Goal: Task Accomplishment & Management: Manage account settings

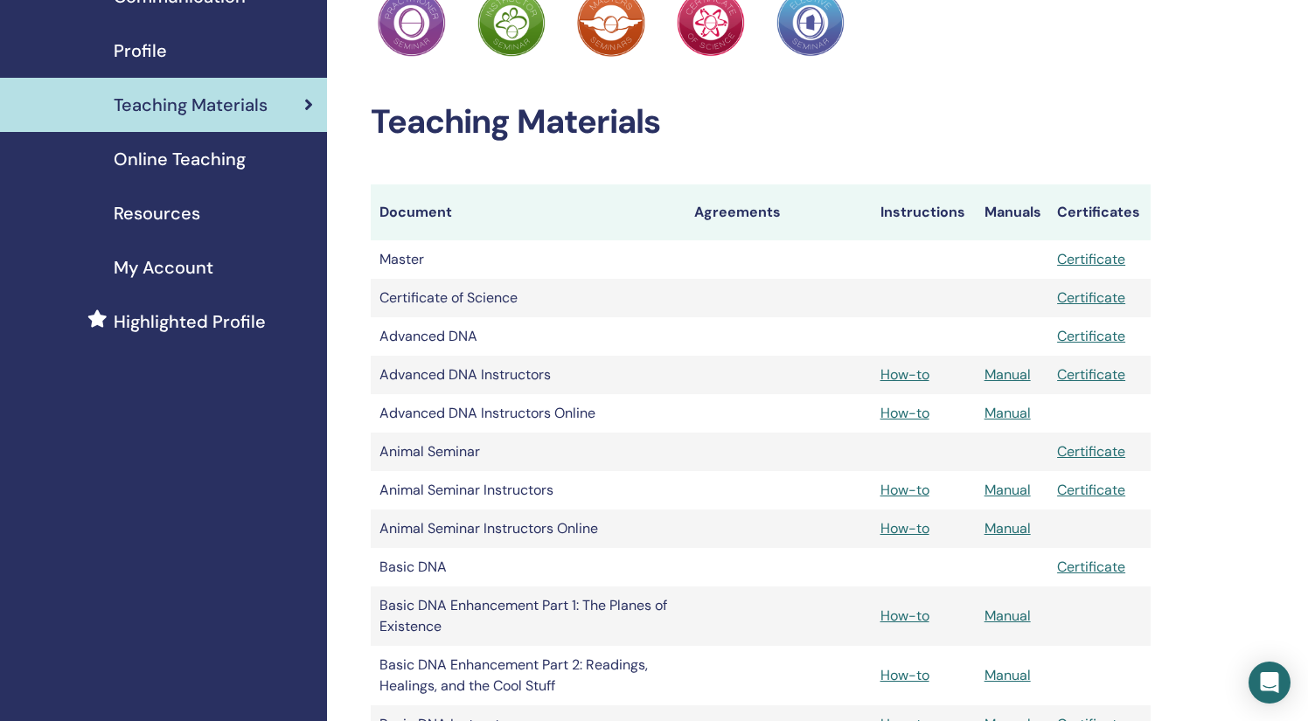
scroll to position [69, 0]
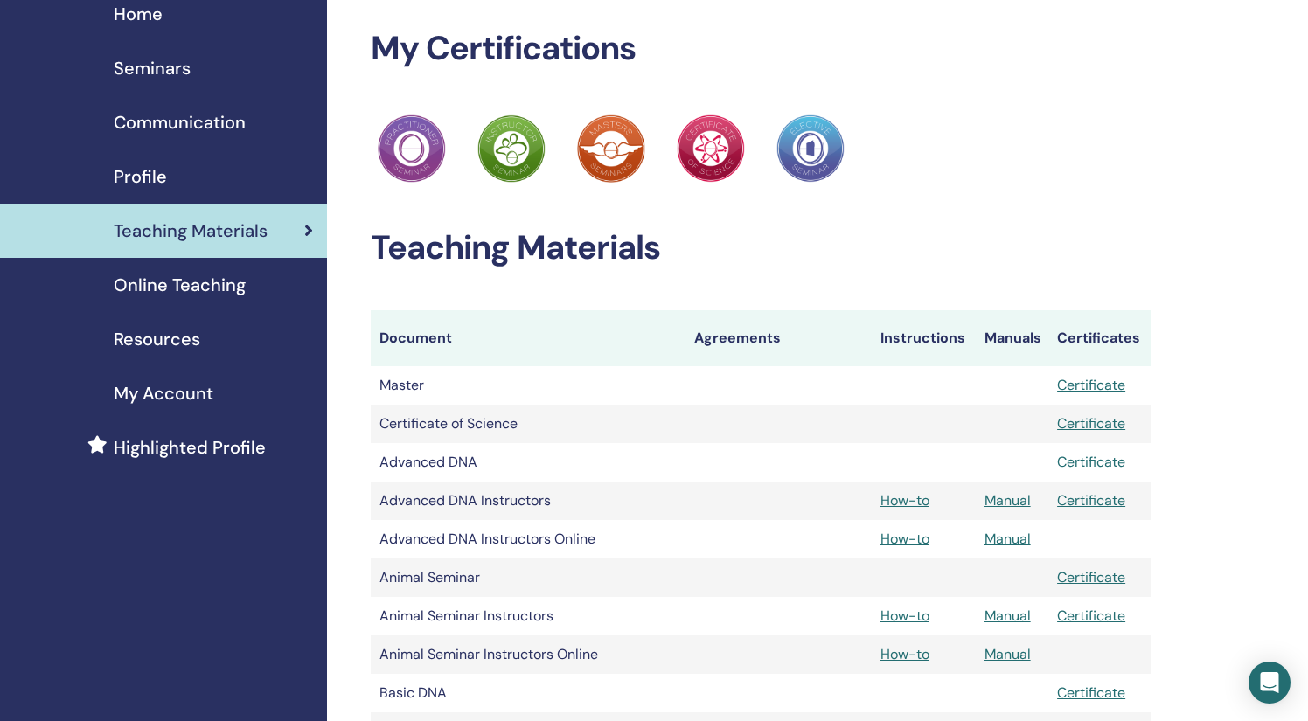
click at [182, 280] on span "Online Teaching" at bounding box center [180, 285] width 132 height 26
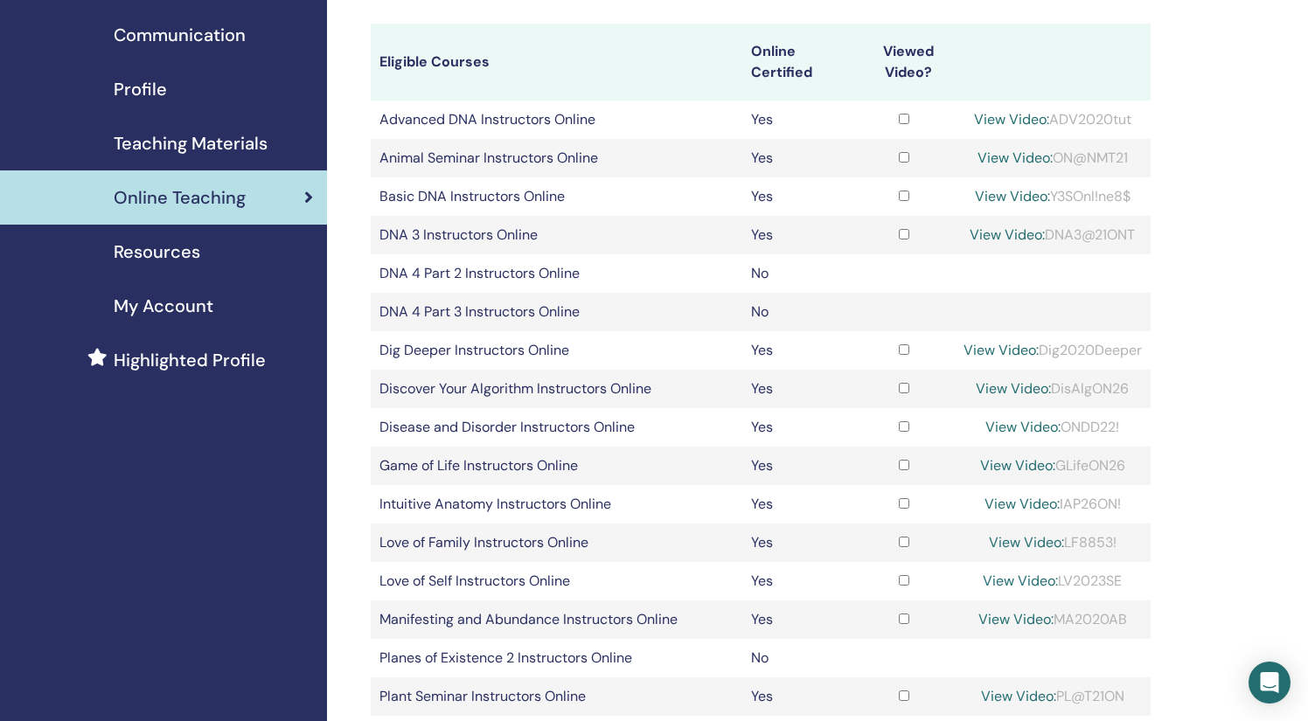
scroll to position [157, 0]
drag, startPoint x: 1054, startPoint y: 386, endPoint x: 1125, endPoint y: 387, distance: 70.8
click at [1125, 387] on div "View Video: DisAlgON26" at bounding box center [1052, 388] width 178 height 21
copy div "DisAlgON26"
click at [1013, 386] on link "View Video:" at bounding box center [1013, 388] width 75 height 18
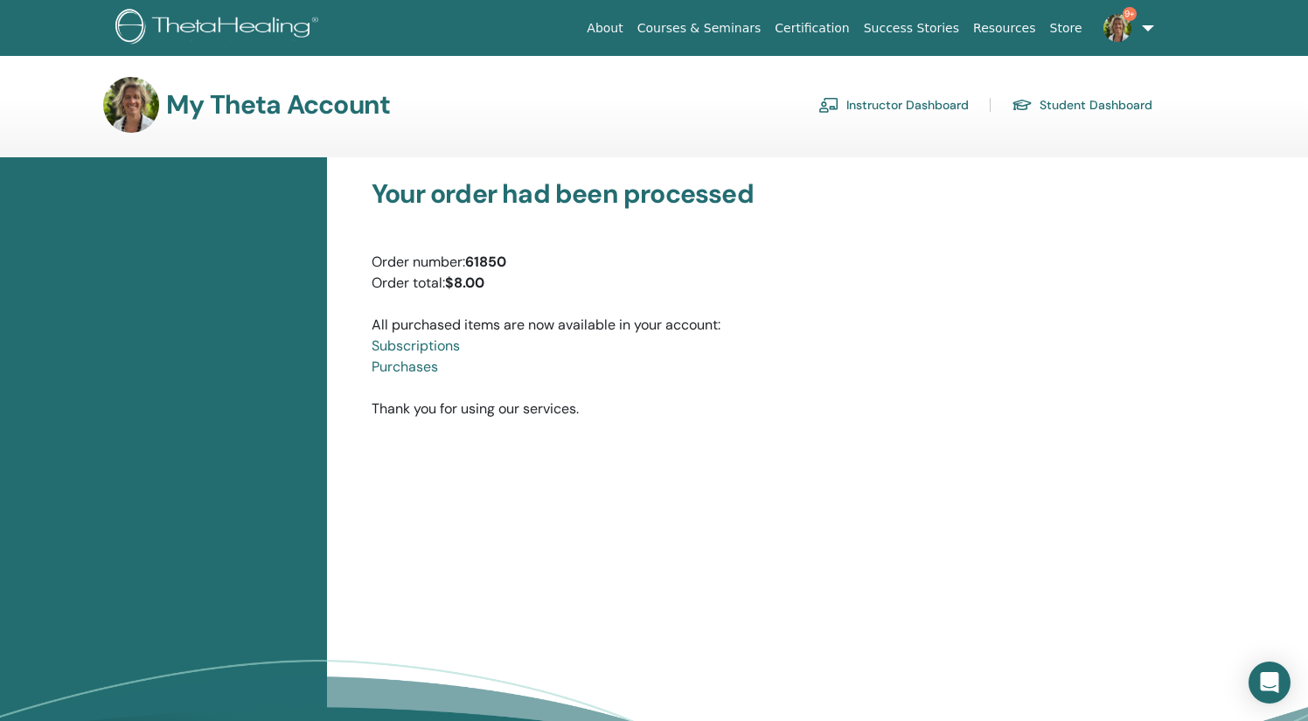
click at [910, 102] on link "Instructor Dashboard" at bounding box center [893, 105] width 150 height 28
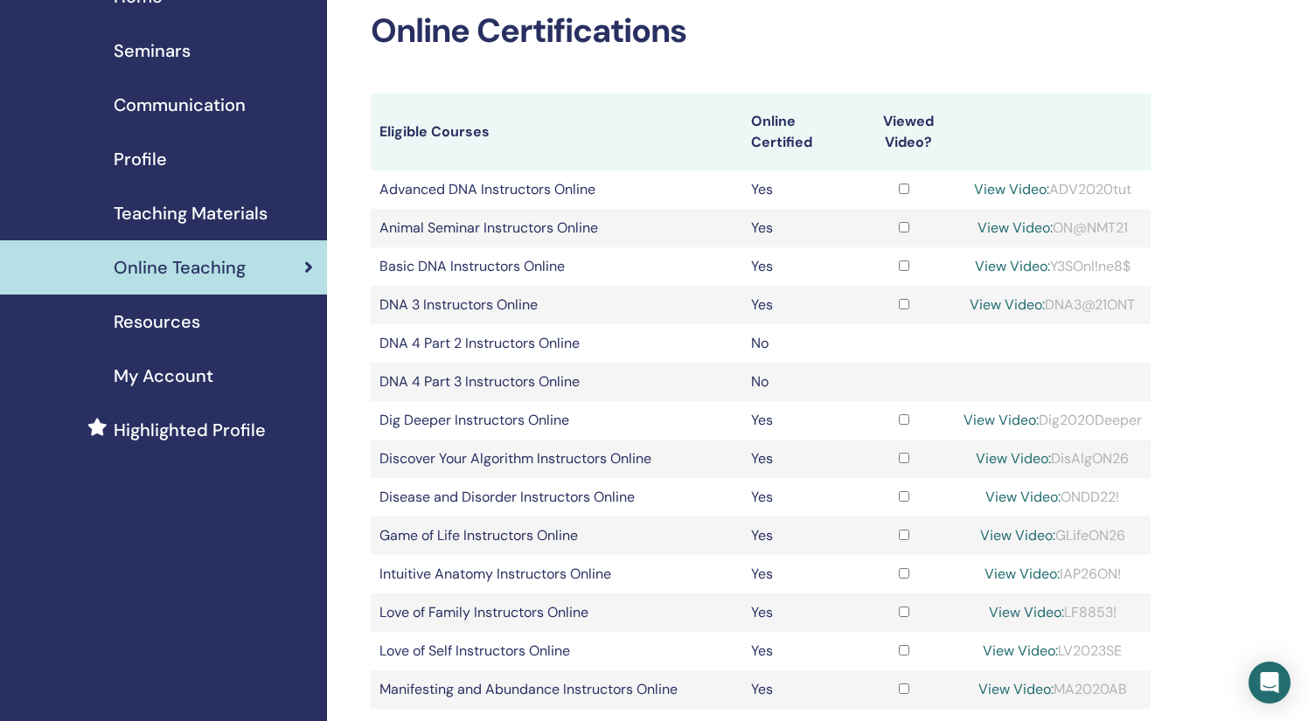
scroll to position [88, 0]
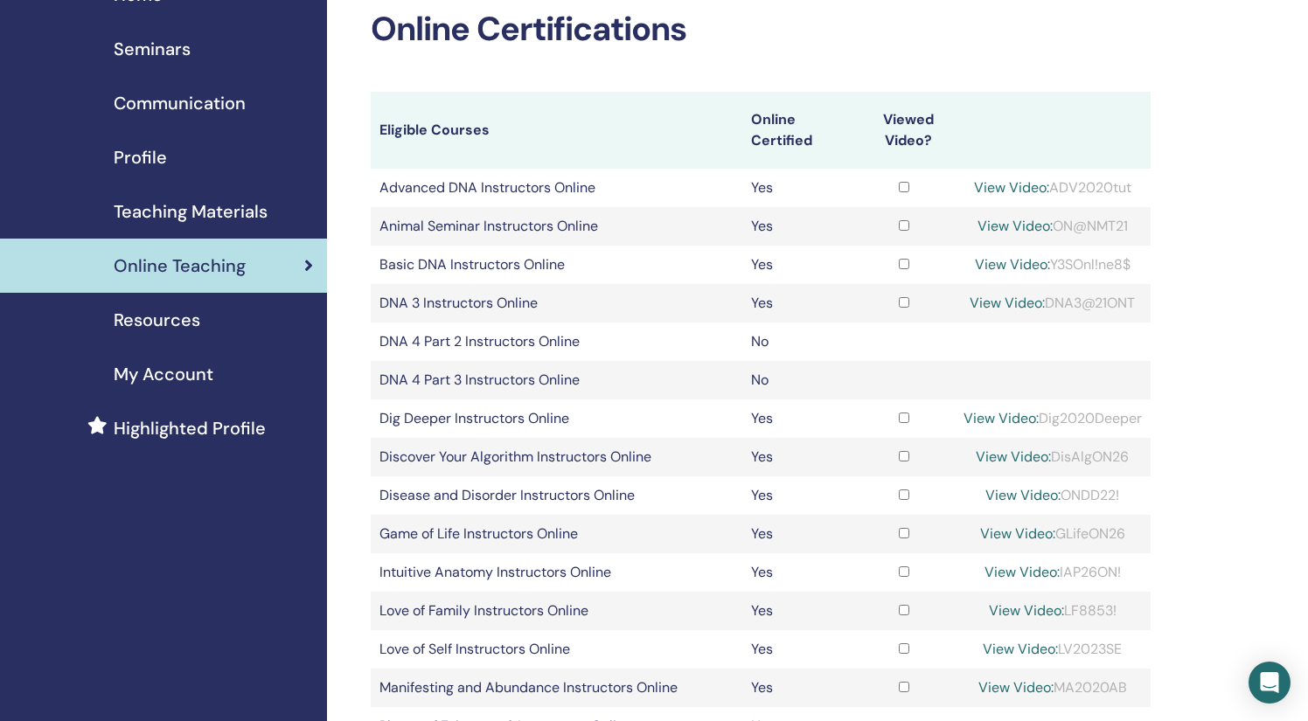
drag, startPoint x: 1053, startPoint y: 529, endPoint x: 1144, endPoint y: 527, distance: 90.9
click at [1144, 527] on td "View Video: GLifeON26" at bounding box center [1053, 534] width 196 height 38
copy div "GLifeON26"
click at [1015, 526] on link "View Video:" at bounding box center [1017, 533] width 75 height 18
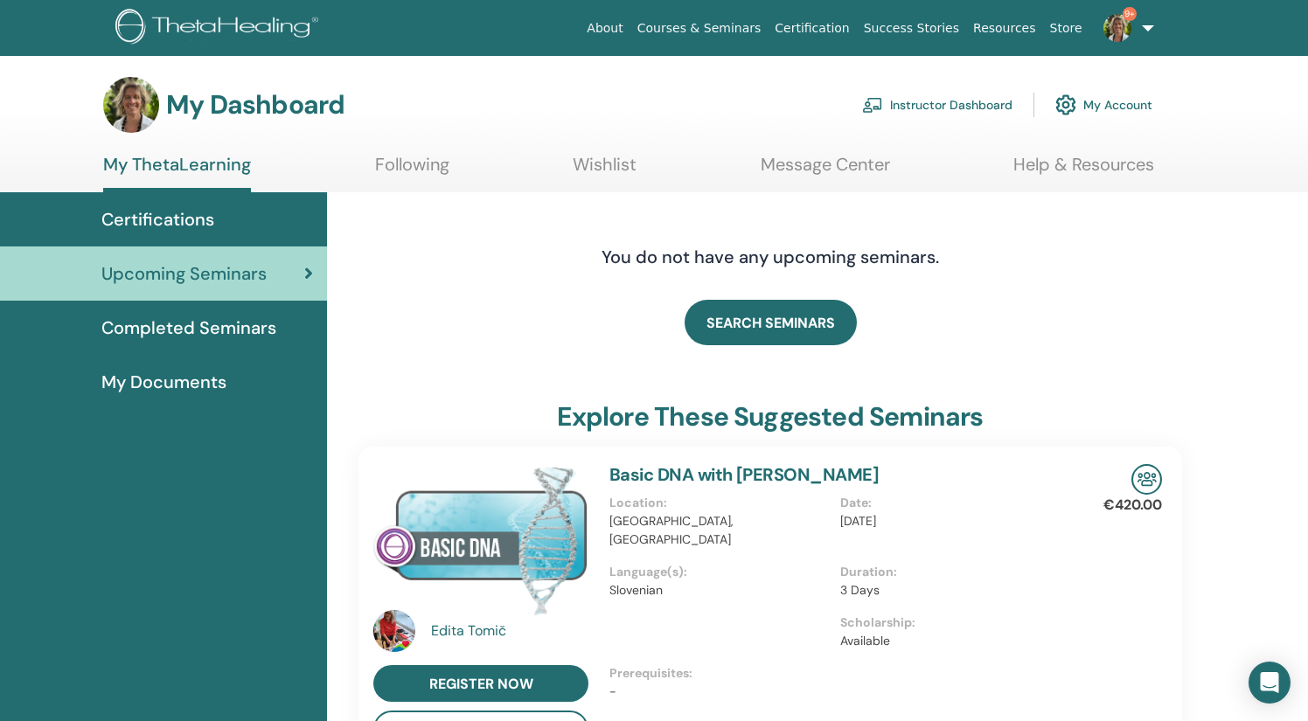
click at [900, 101] on link "Instructor Dashboard" at bounding box center [937, 105] width 150 height 38
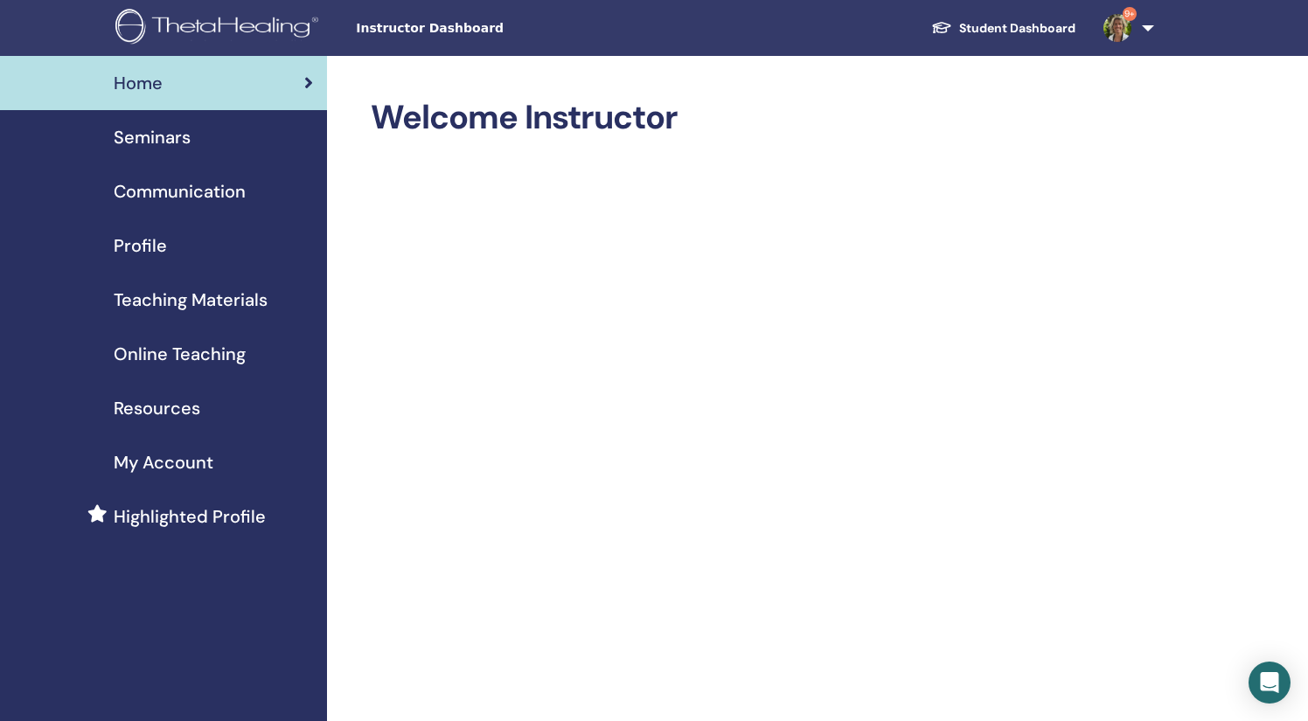
click at [184, 352] on span "Online Teaching" at bounding box center [180, 354] width 132 height 26
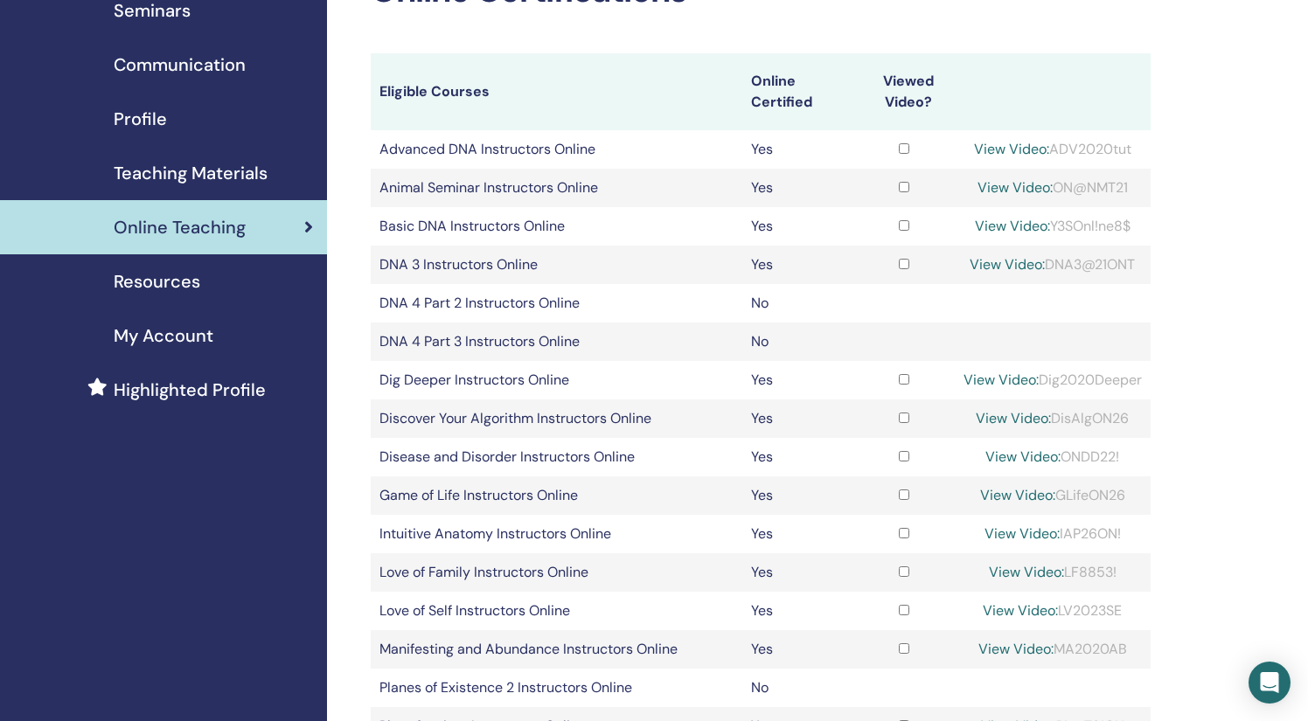
scroll to position [132, 0]
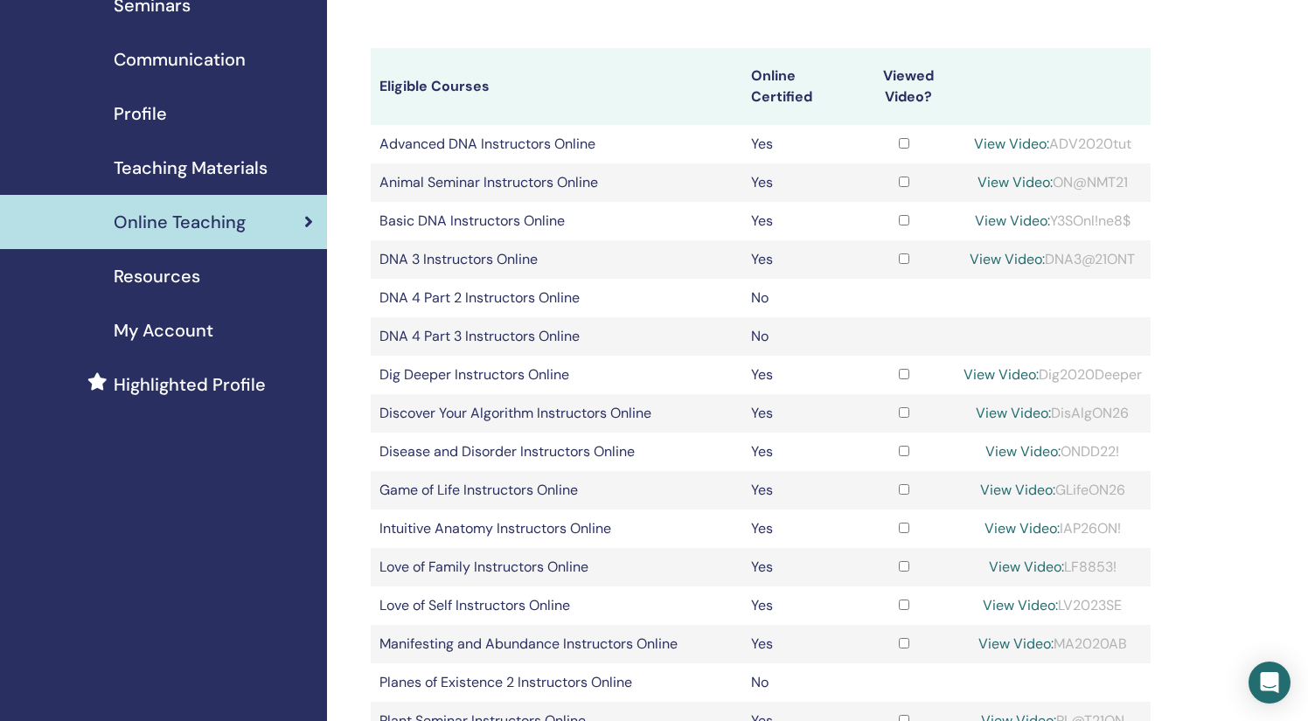
drag, startPoint x: 1053, startPoint y: 410, endPoint x: 1152, endPoint y: 400, distance: 99.2
click at [1152, 400] on div "Online Certifications Eligible Courses Online Certified Viewed Video? Advanced …" at bounding box center [817, 599] width 981 height 1351
click at [1078, 412] on div "View Video: DisAlgON26" at bounding box center [1052, 413] width 178 height 21
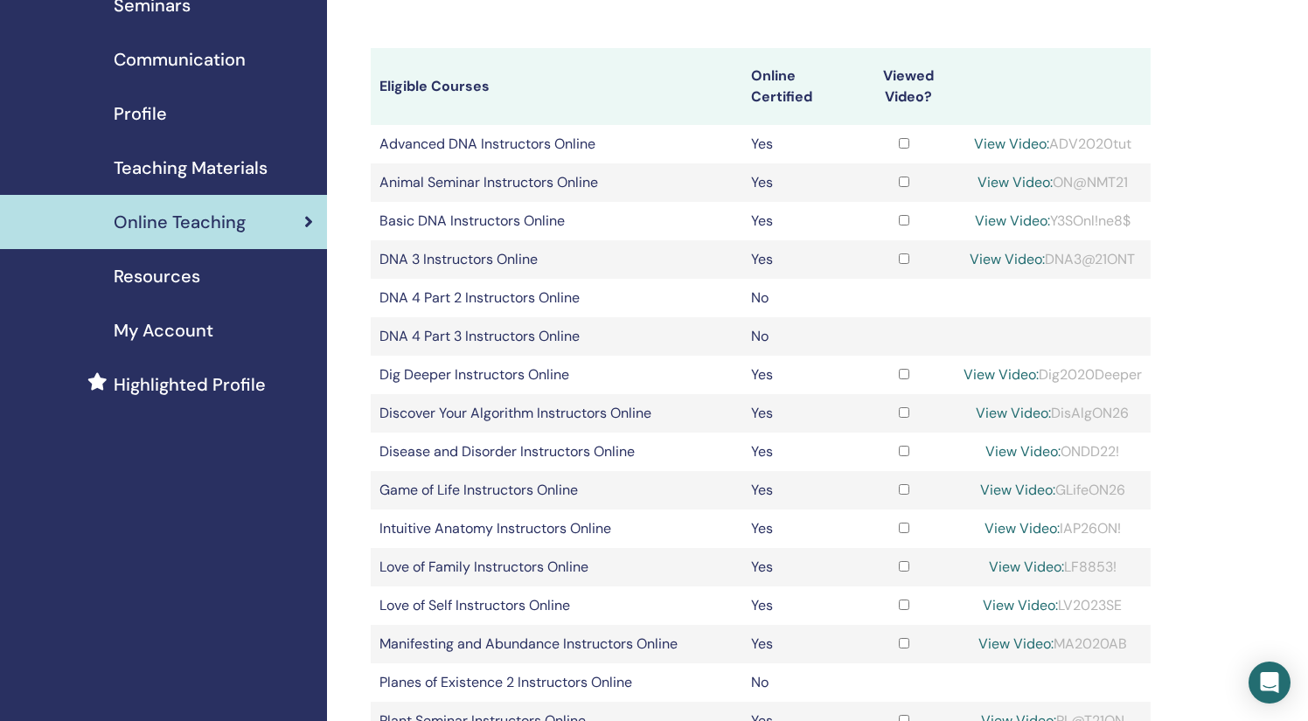
copy div "DisAlgON26"
click at [1025, 409] on link "View Video:" at bounding box center [1013, 413] width 75 height 18
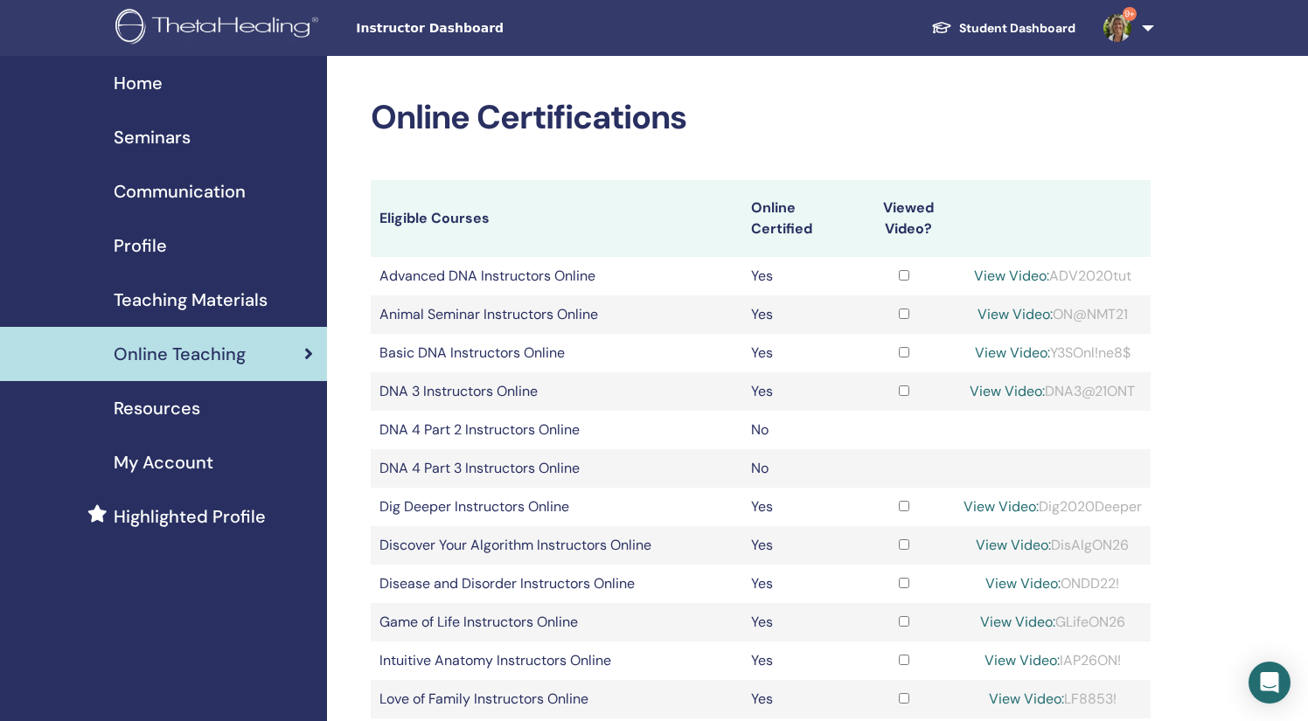
click at [156, 74] on span "Home" at bounding box center [138, 83] width 49 height 26
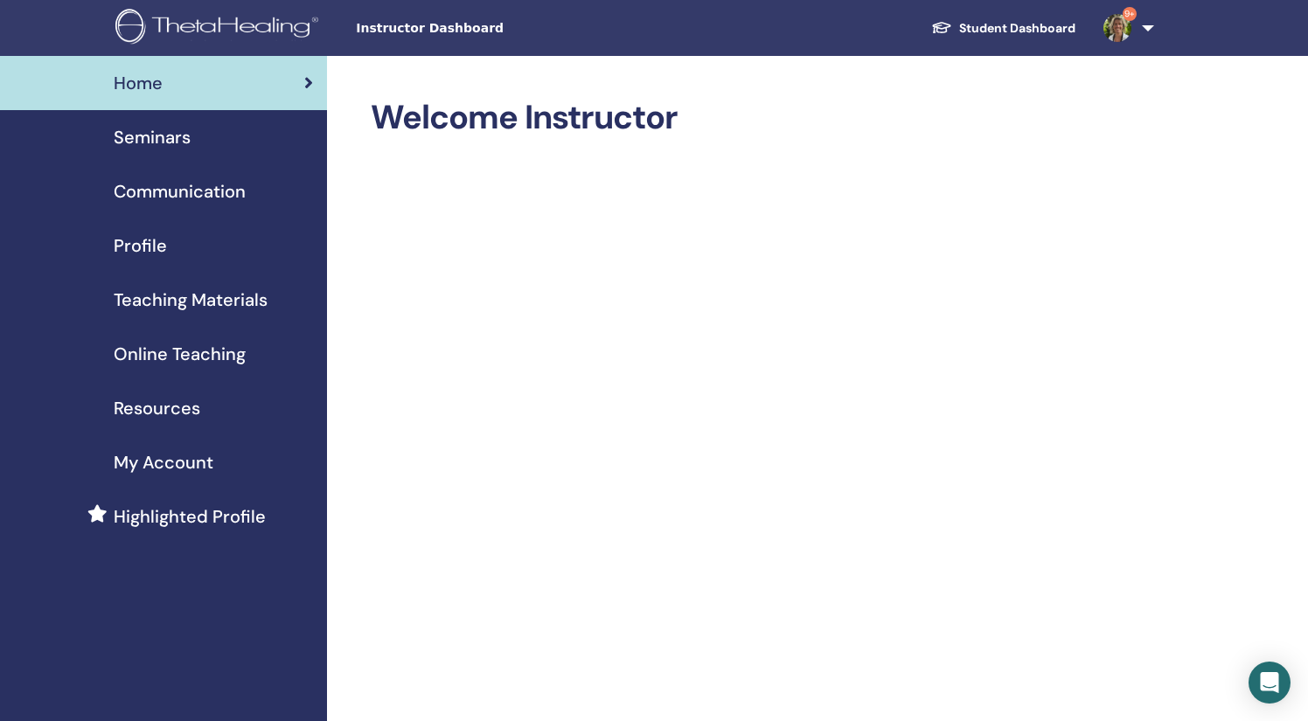
click at [200, 136] on div "Seminars" at bounding box center [163, 137] width 299 height 26
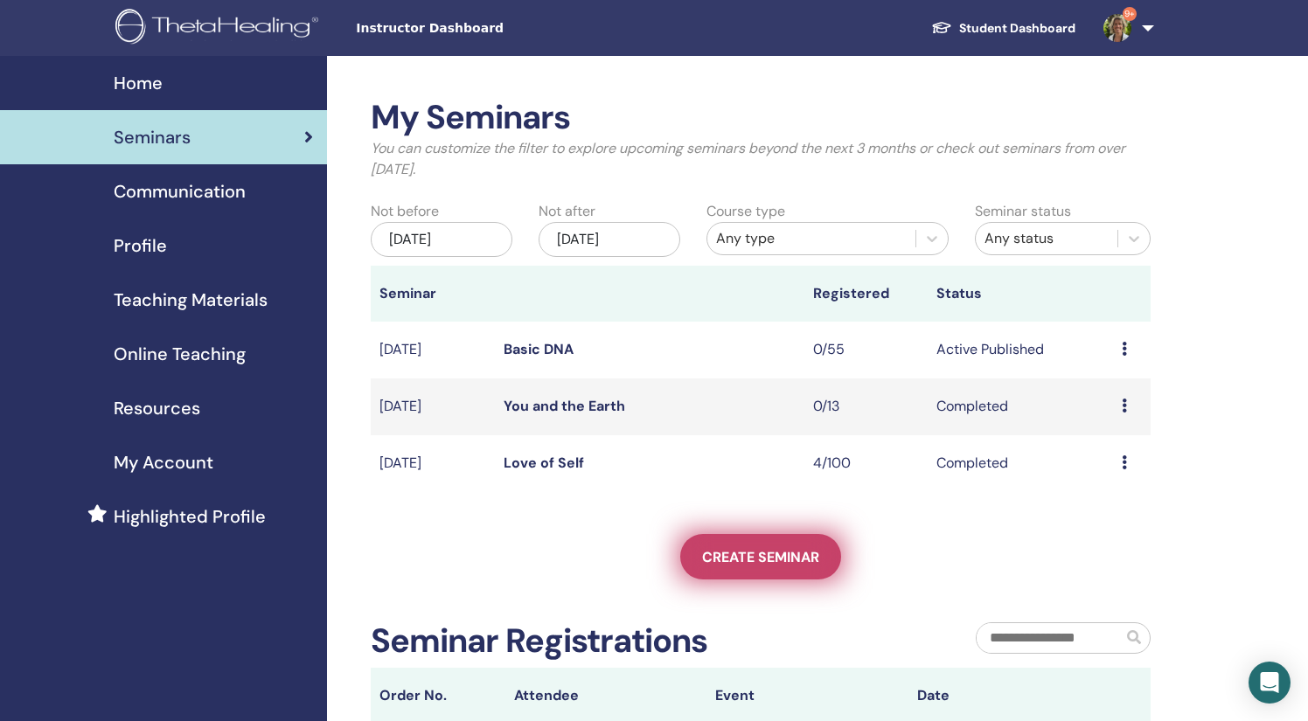
click at [761, 551] on span "Create seminar" at bounding box center [760, 557] width 117 height 18
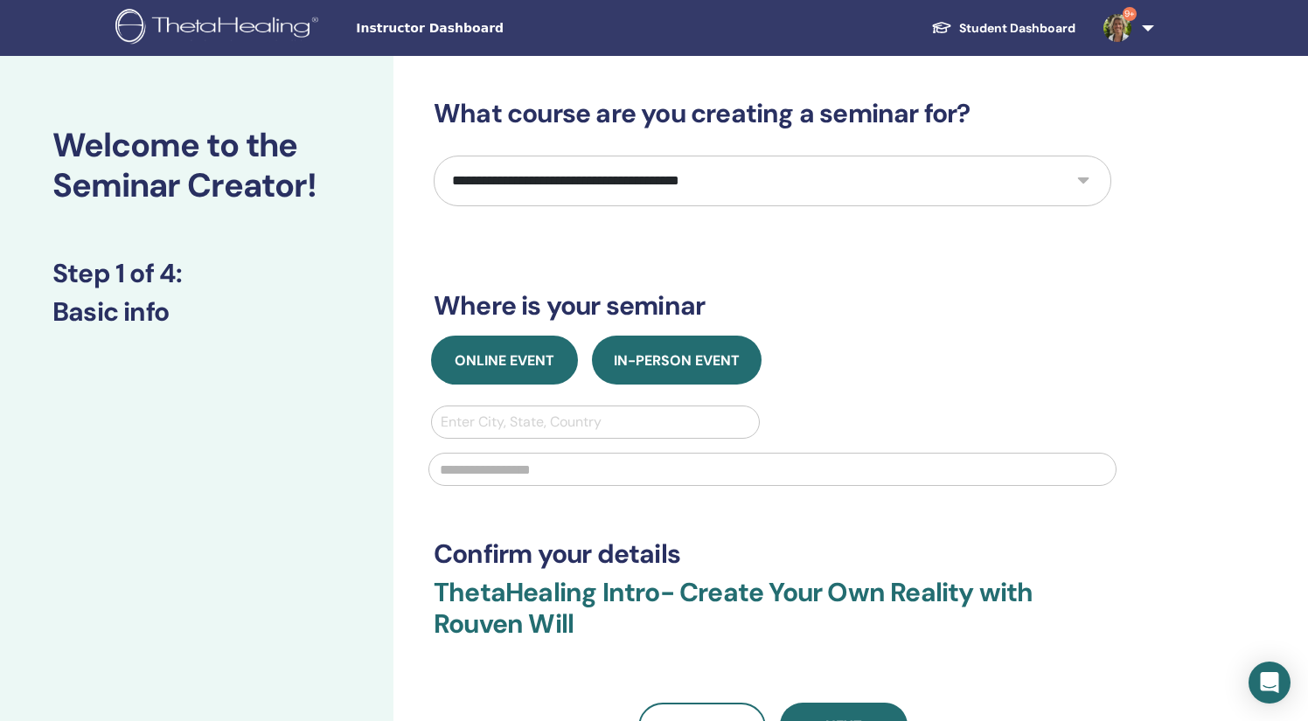
click at [544, 353] on span "Online Event" at bounding box center [505, 360] width 100 height 18
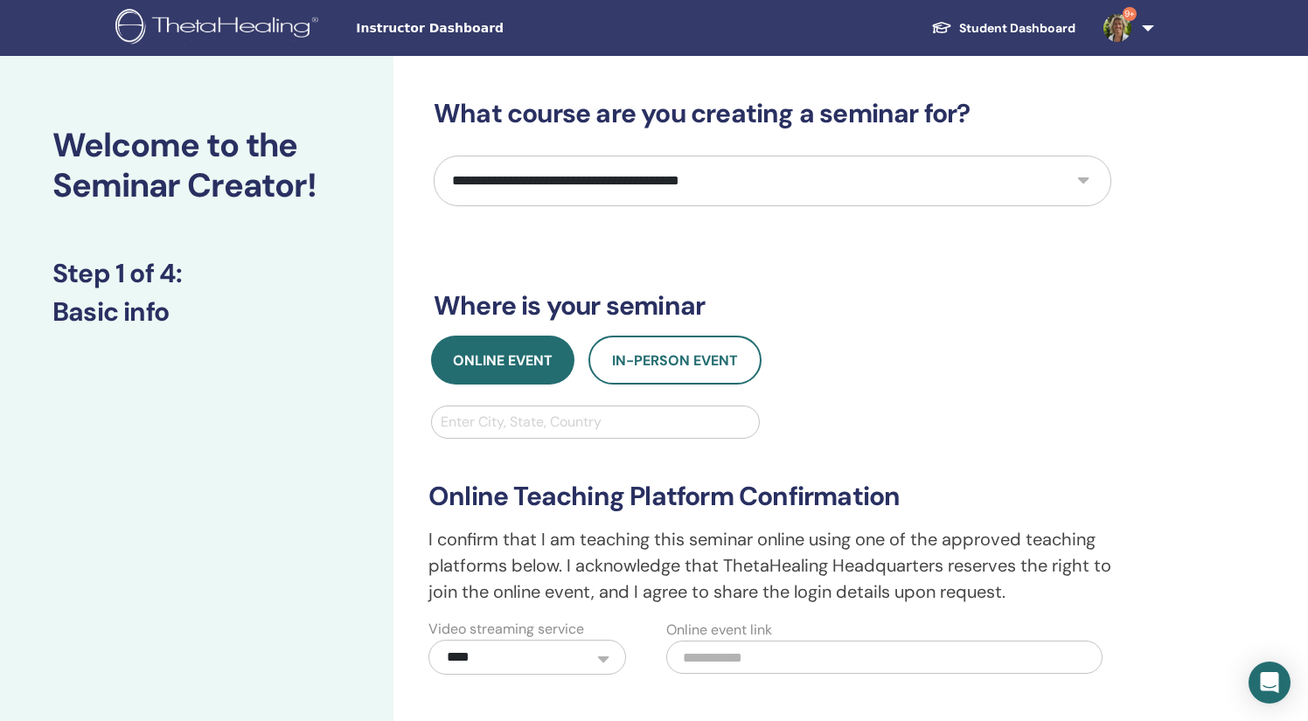
select select "****"
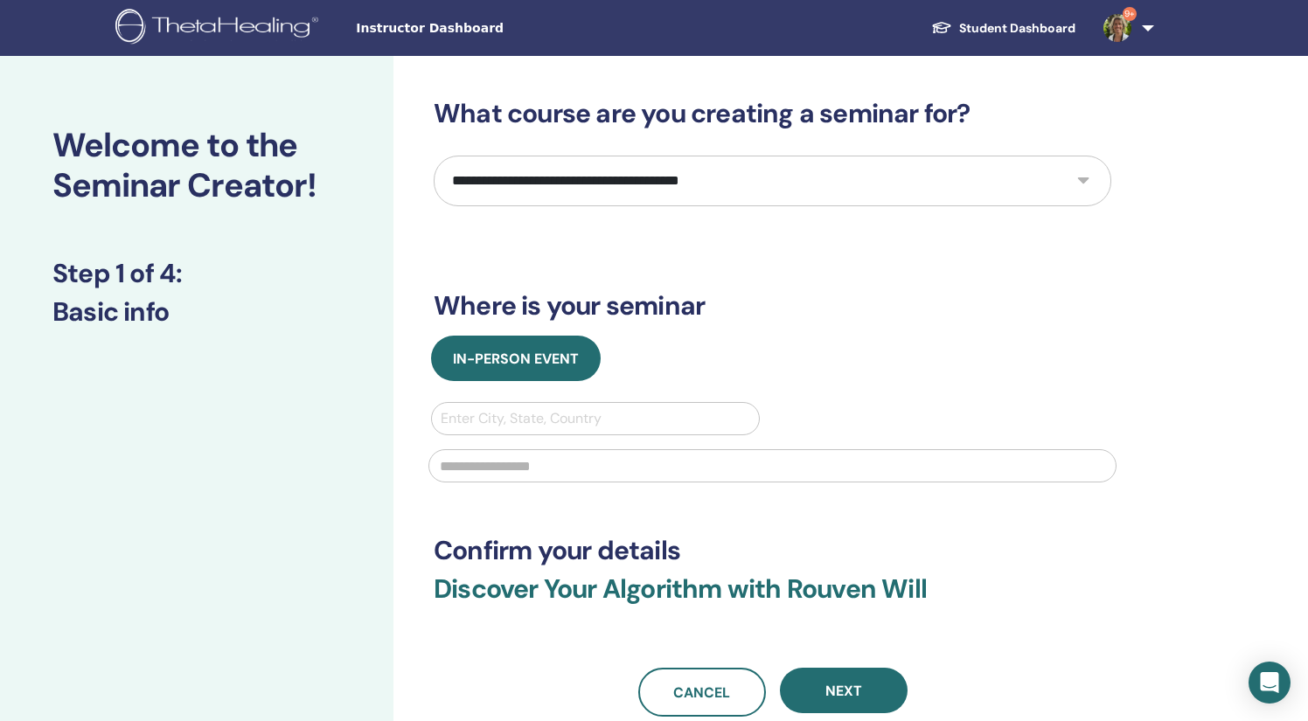
click at [641, 356] on div "In-Person Event" at bounding box center [772, 358] width 704 height 45
click at [432, 31] on span "Instructor Dashboard" at bounding box center [487, 28] width 262 height 18
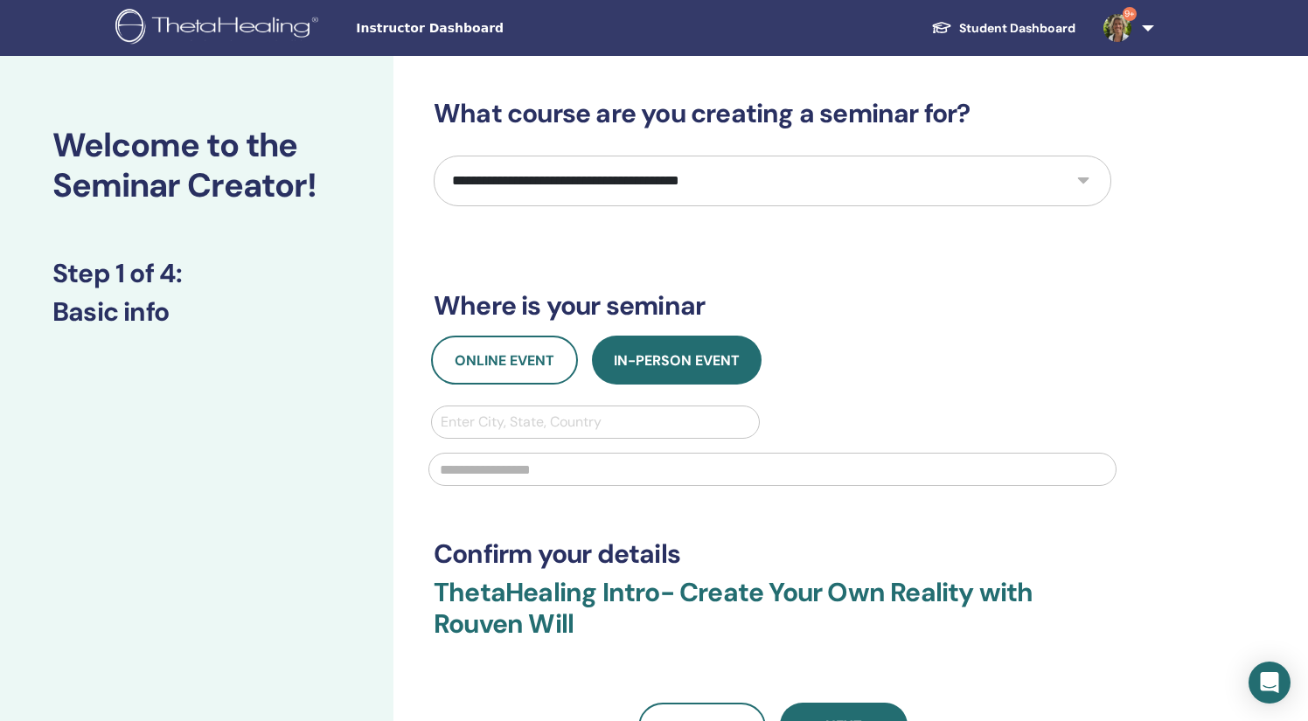
click at [990, 29] on link "Student Dashboard" at bounding box center [1003, 28] width 172 height 32
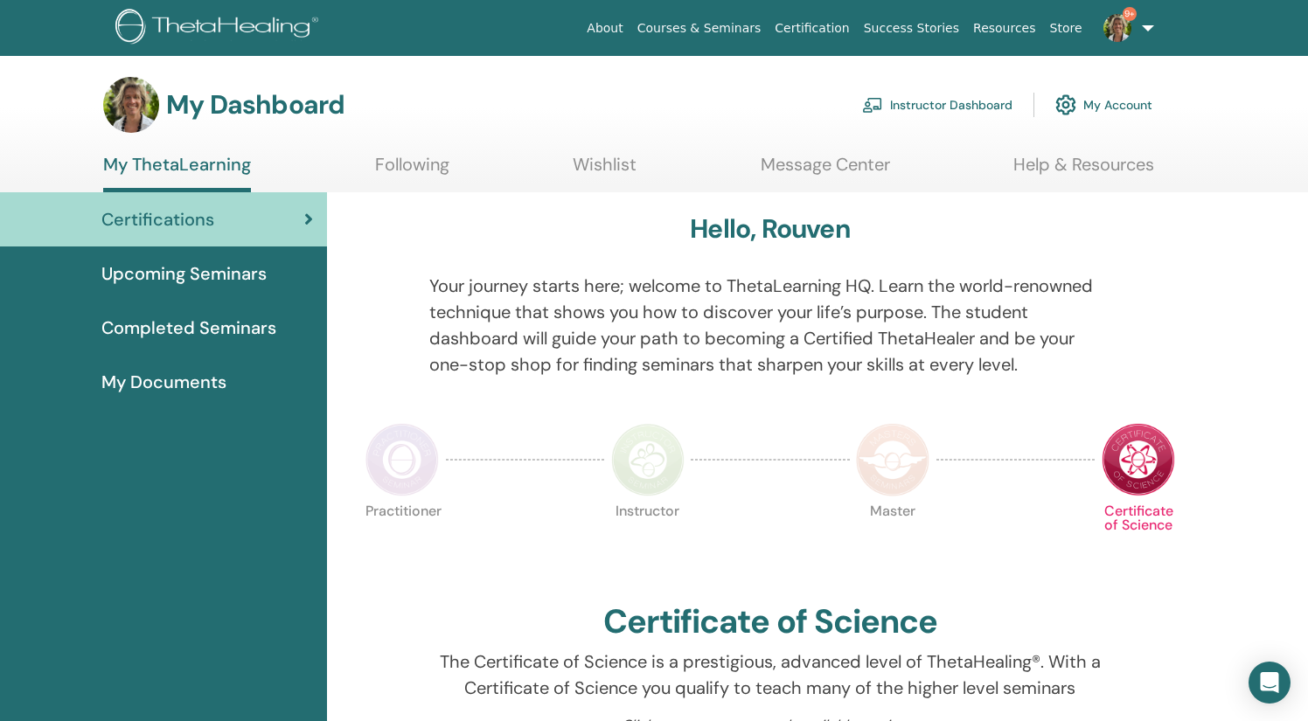
click at [946, 109] on link "Instructor Dashboard" at bounding box center [937, 105] width 150 height 38
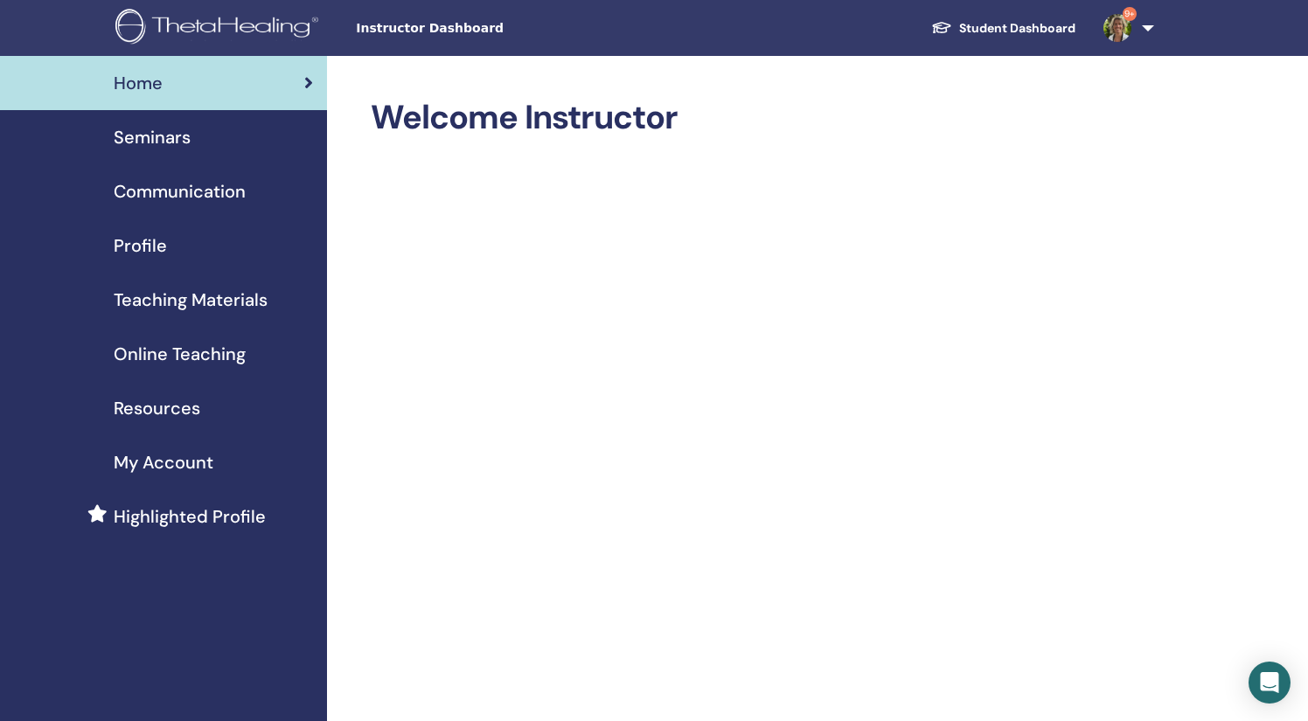
click at [168, 296] on span "Teaching Materials" at bounding box center [191, 300] width 154 height 26
click at [198, 357] on span "Online Teaching" at bounding box center [180, 354] width 132 height 26
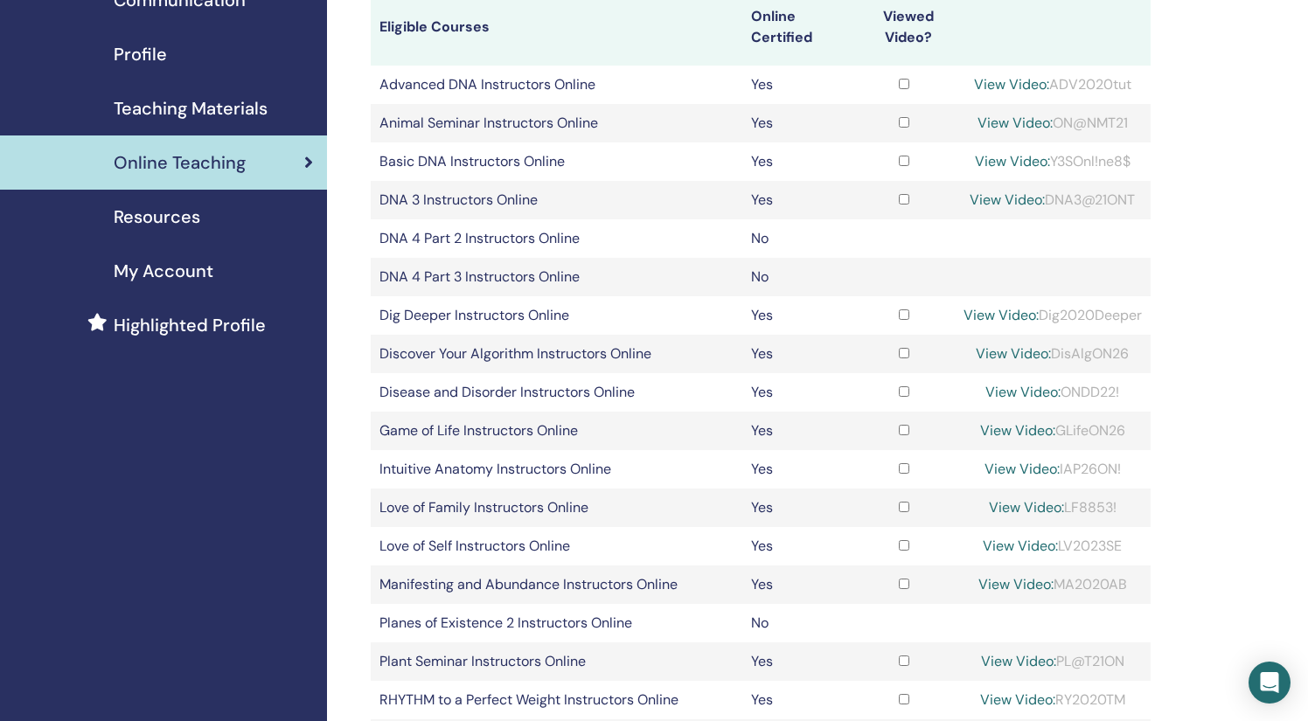
scroll to position [193, 0]
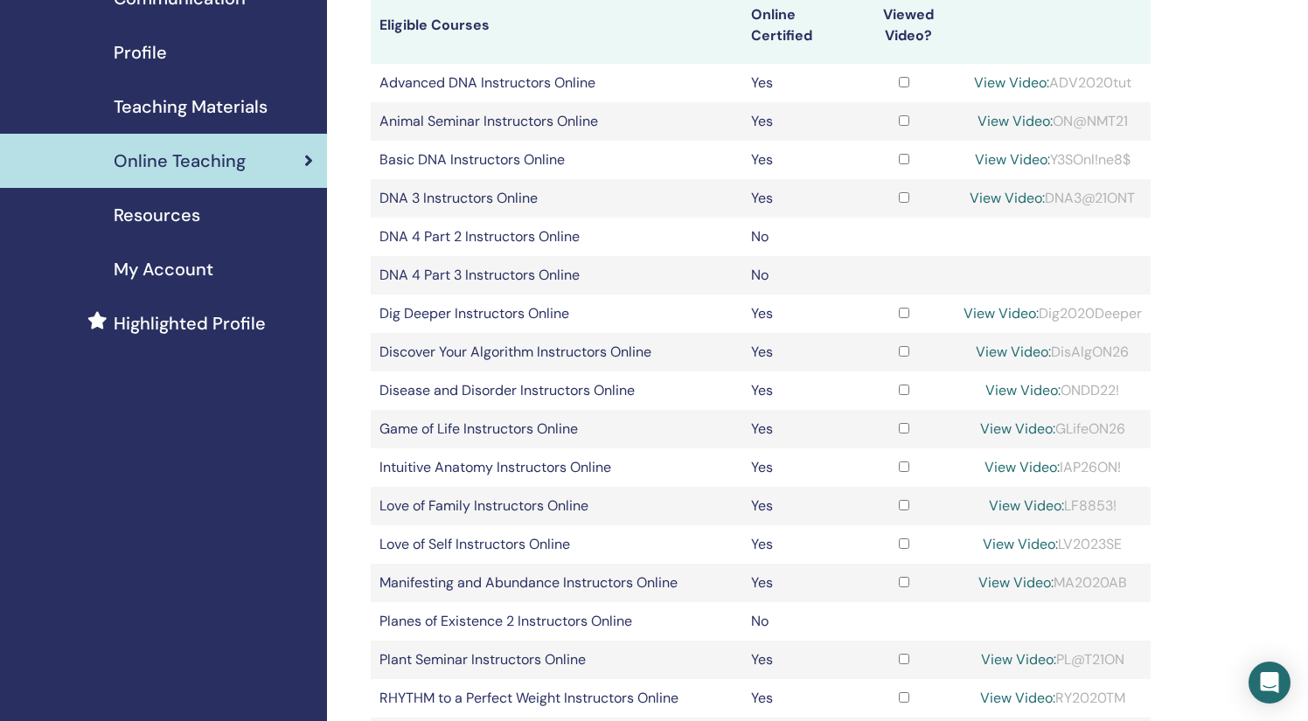
drag, startPoint x: 1063, startPoint y: 499, endPoint x: 1122, endPoint y: 499, distance: 59.4
click at [1122, 499] on div "View Video: LF8853!" at bounding box center [1052, 506] width 178 height 21
copy div "LF8853!"
click at [1022, 503] on link "View Video:" at bounding box center [1026, 506] width 75 height 18
